Goal: Transaction & Acquisition: Download file/media

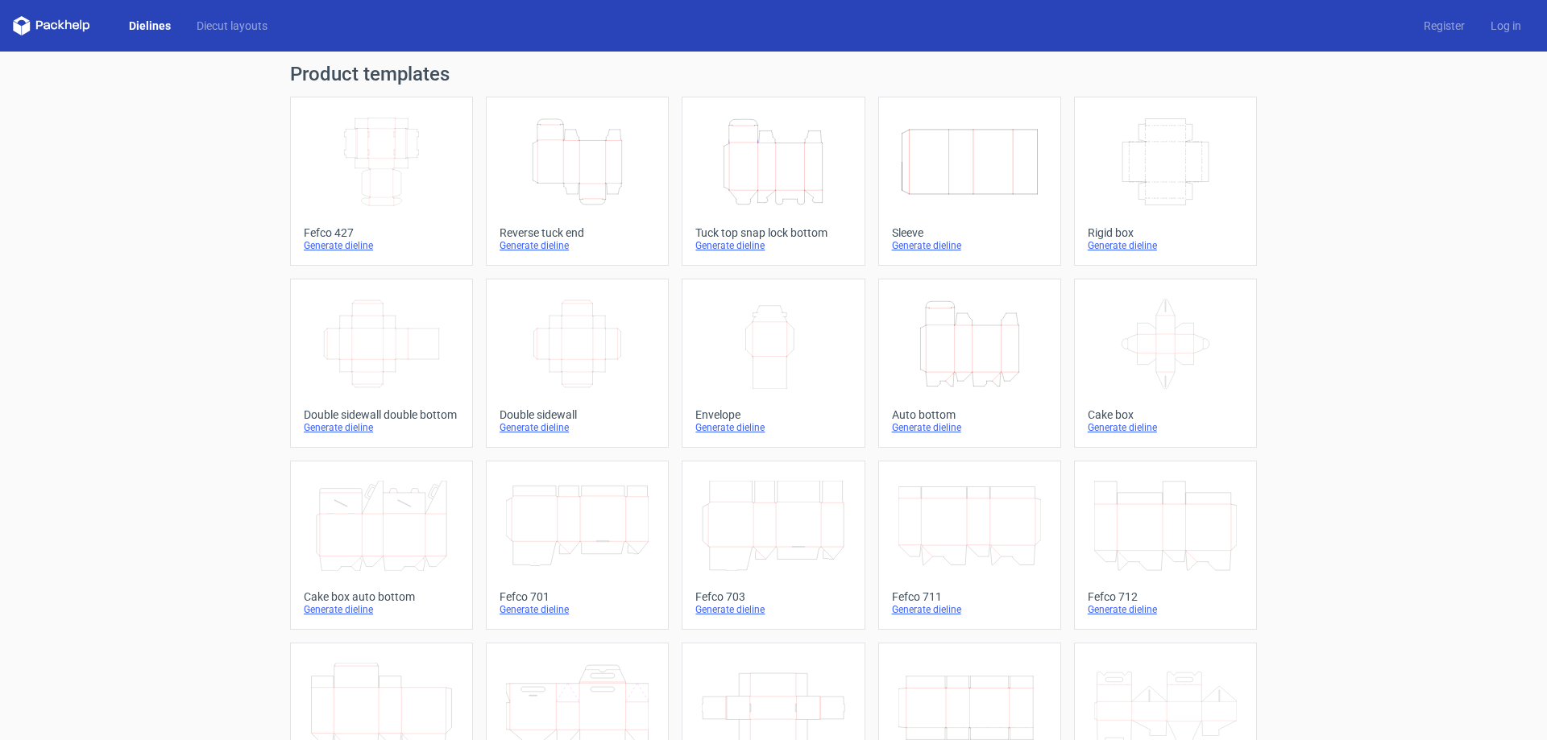
click at [347, 200] on icon "Width Depth Height" at bounding box center [381, 162] width 143 height 90
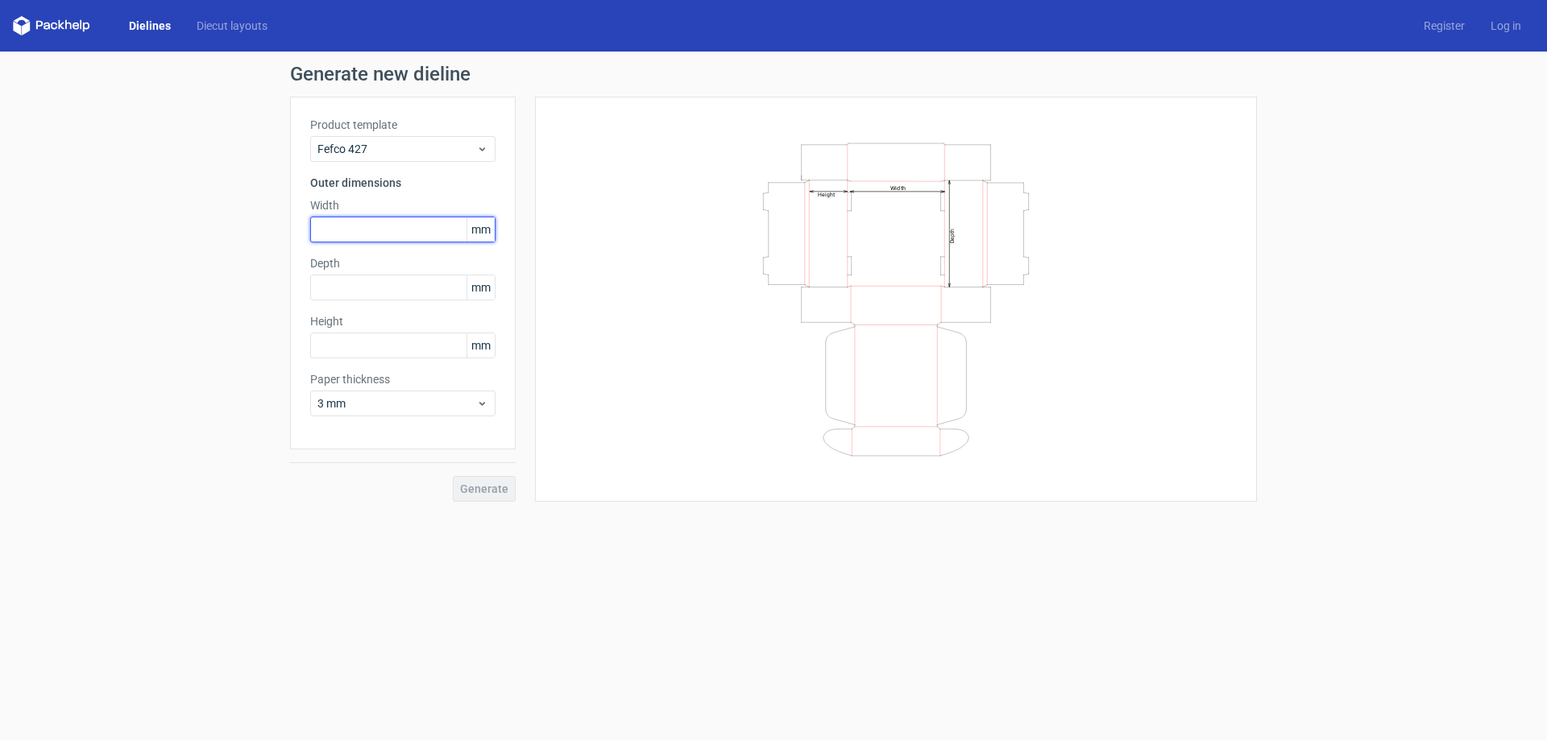
click at [371, 229] on input "text" at bounding box center [402, 230] width 185 height 26
type input "270"
click at [371, 278] on input "text" at bounding box center [402, 288] width 185 height 26
type input "270"
click at [366, 342] on input "text" at bounding box center [402, 346] width 185 height 26
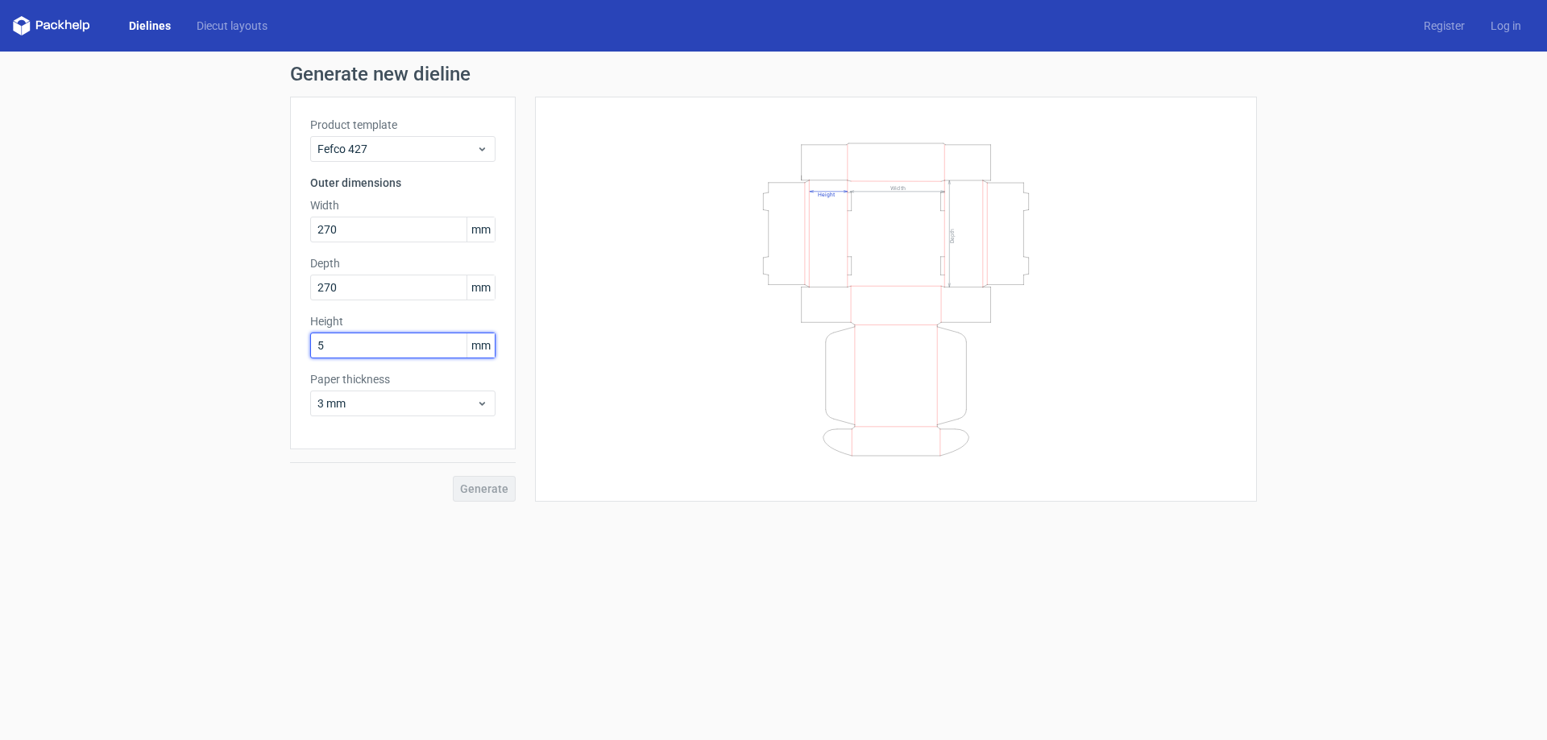
drag, startPoint x: 313, startPoint y: 350, endPoint x: 291, endPoint y: 351, distance: 21.8
click at [291, 351] on div "Product template Fefco 427 Outer dimensions Width 270 mm Depth 270 mm Height 5 …" at bounding box center [403, 273] width 226 height 353
type input "250"
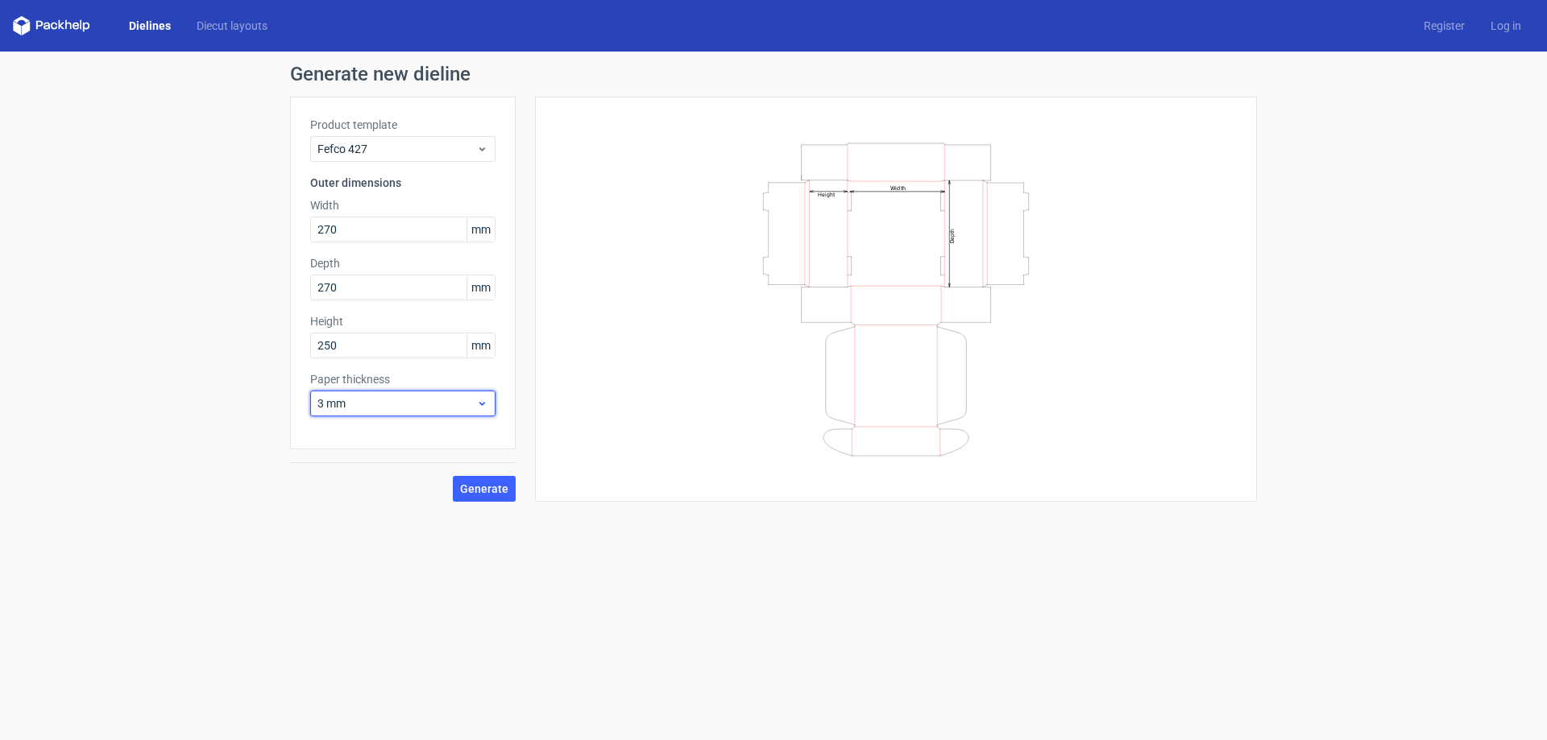
click at [333, 402] on span "3 mm" at bounding box center [396, 404] width 159 height 16
click at [375, 508] on div "1.5 mm" at bounding box center [403, 517] width 172 height 26
click at [478, 493] on span "Generate" at bounding box center [484, 488] width 48 height 11
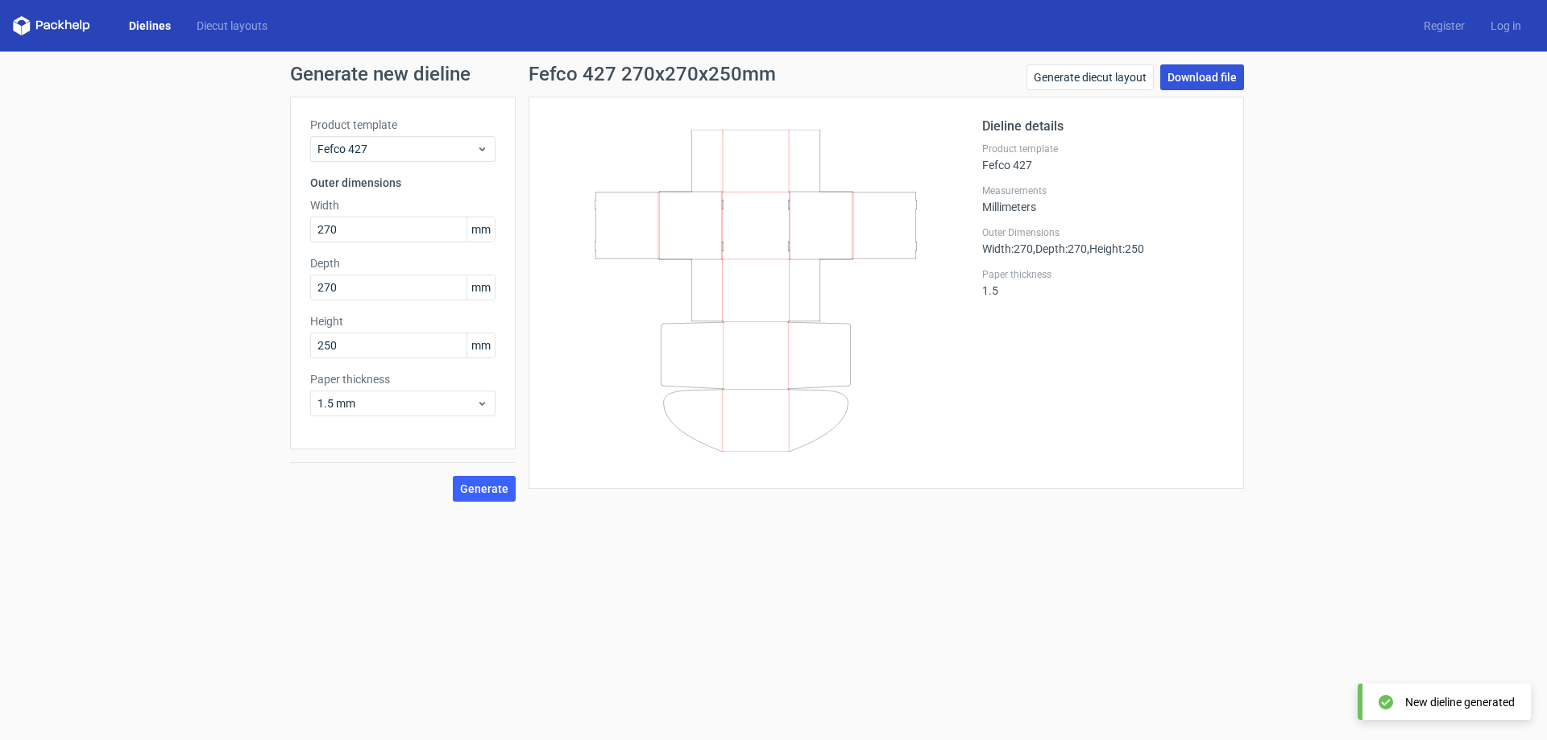
click at [1199, 79] on link "Download file" at bounding box center [1202, 77] width 84 height 26
